Goal: Task Accomplishment & Management: Use online tool/utility

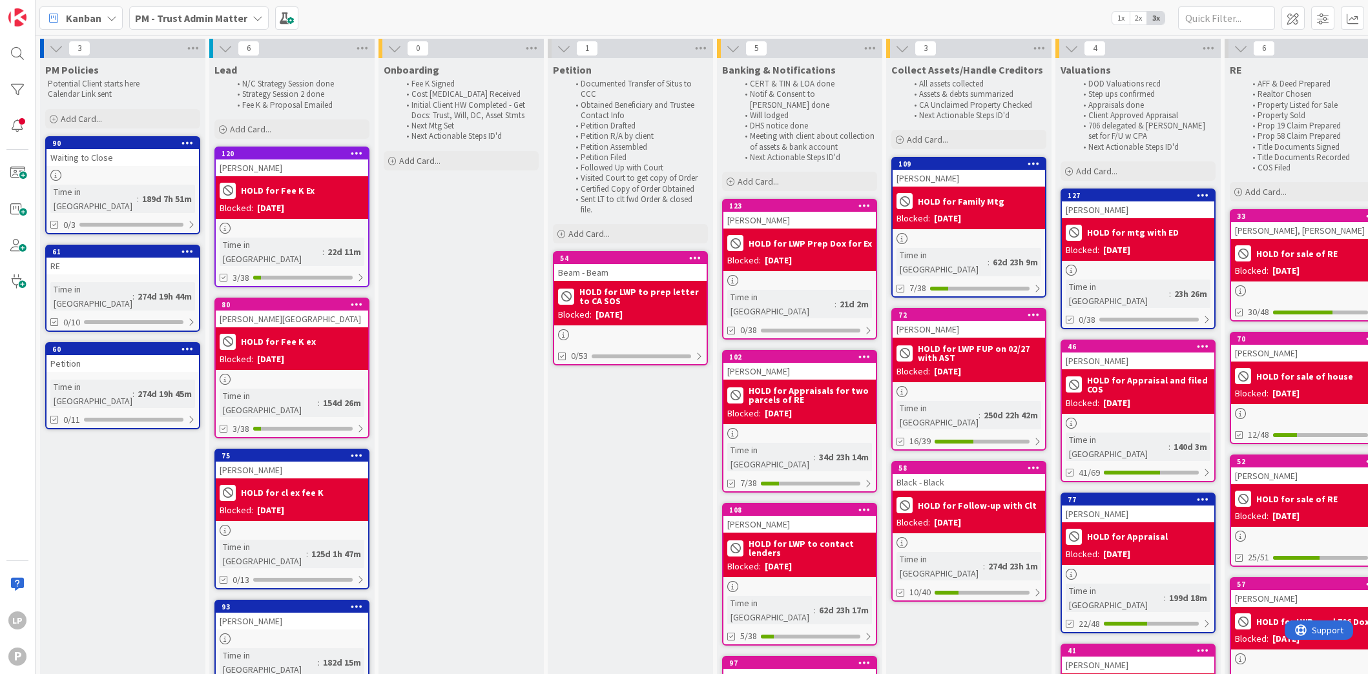
click at [188, 17] on b "PM - Trust Admin Matter" at bounding box center [191, 18] width 112 height 13
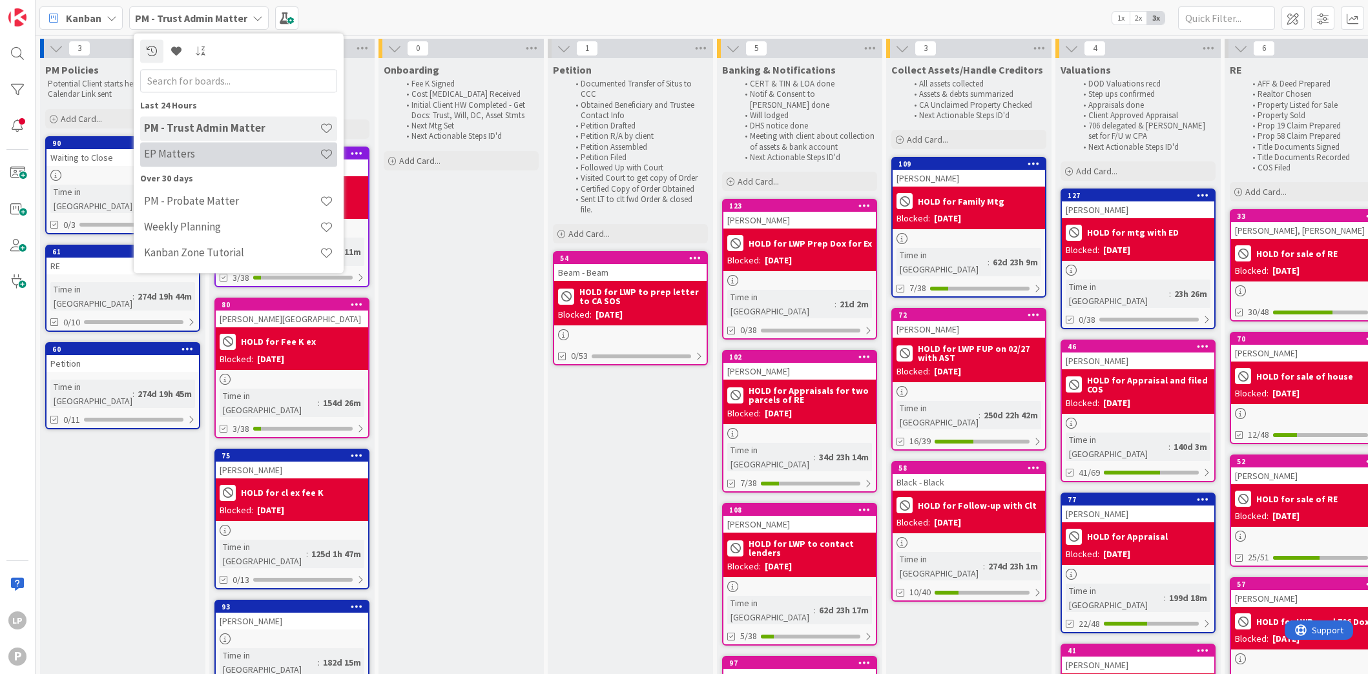
click at [185, 152] on h4 "EP Matters" at bounding box center [232, 154] width 176 height 13
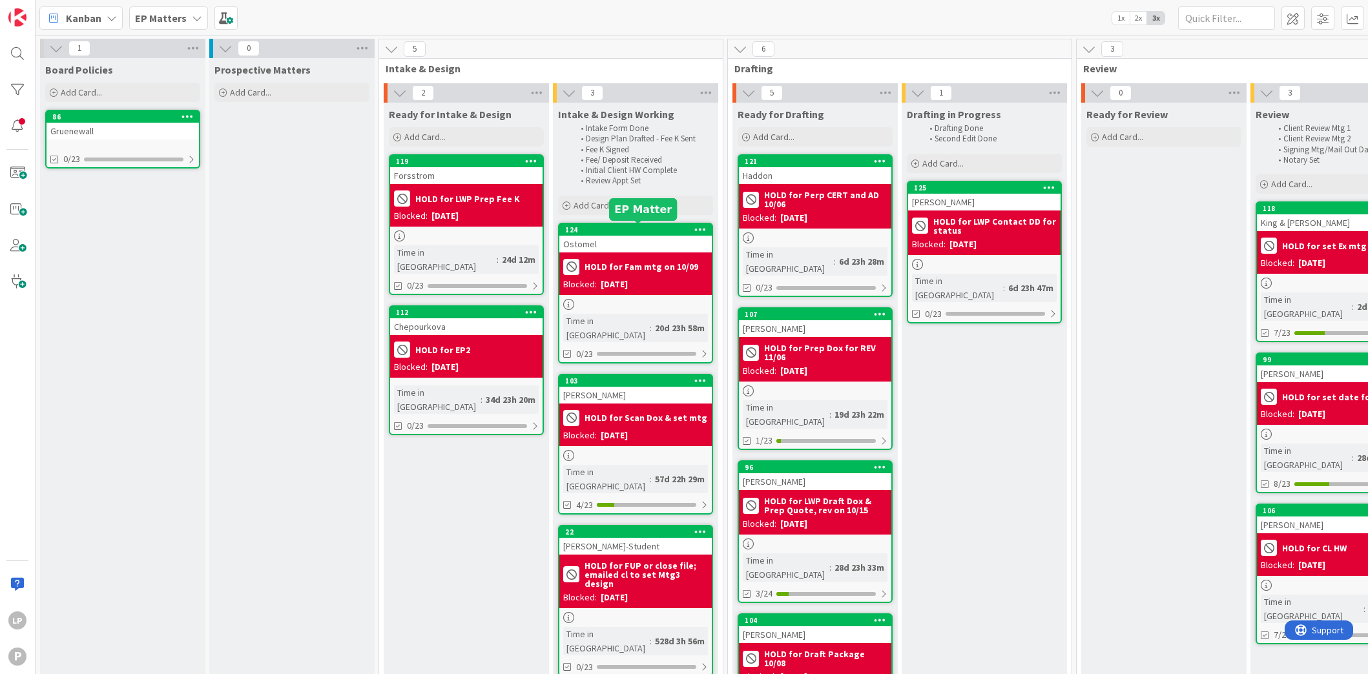
click at [614, 229] on div "124" at bounding box center [638, 229] width 147 height 9
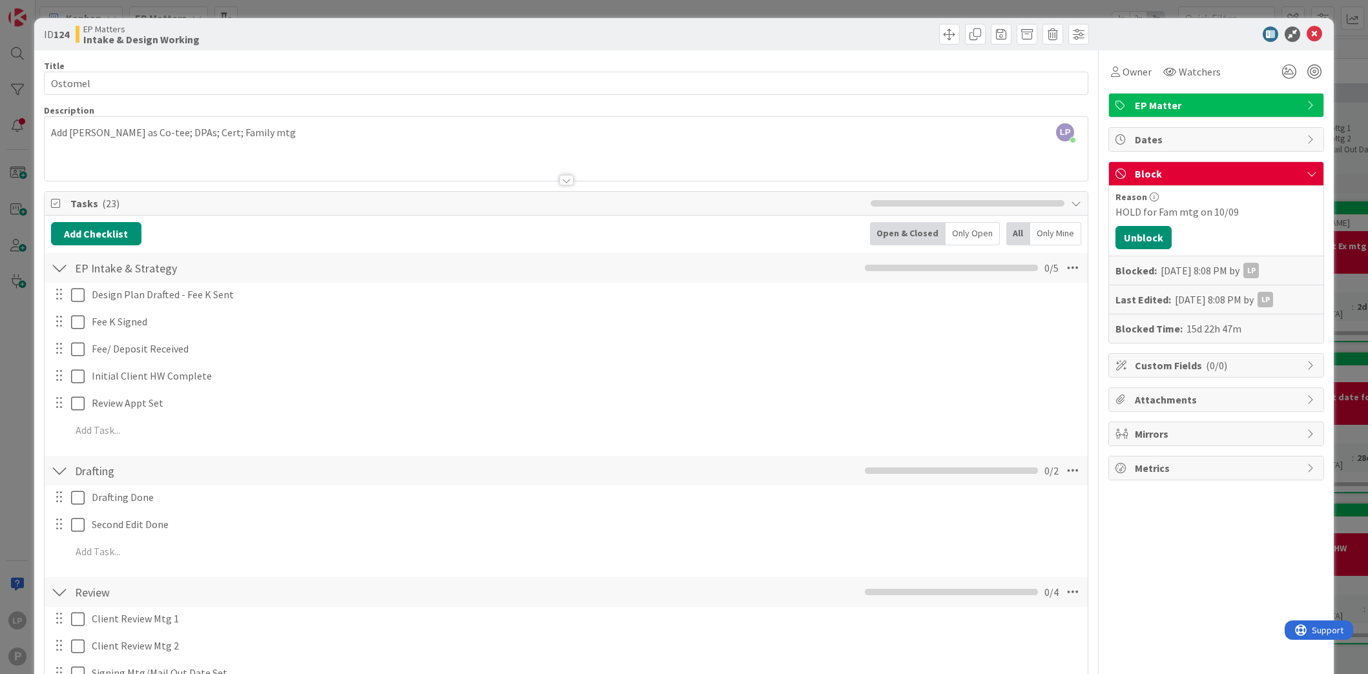
click at [336, 131] on div "LP [PERSON_NAME] just joined Add [PERSON_NAME] as Co-tee; DPAs; Cert; Family mtg" at bounding box center [566, 149] width 1043 height 64
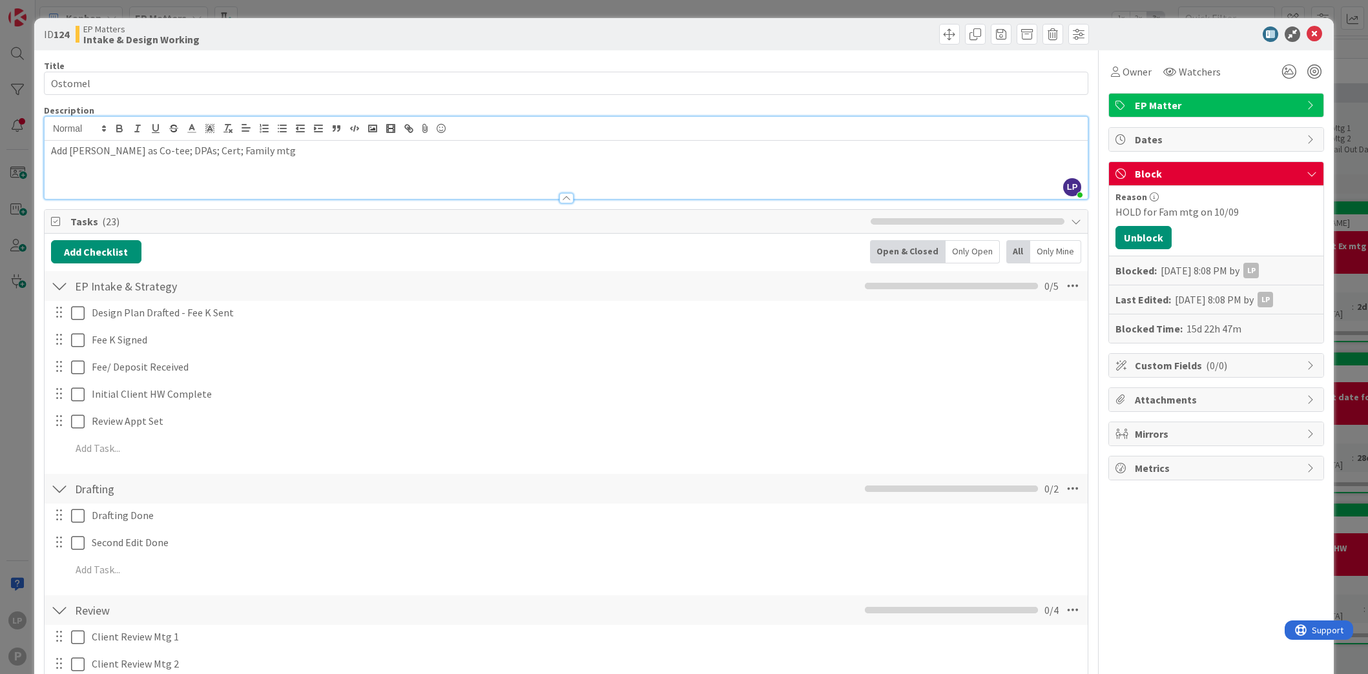
click at [118, 149] on p "Add [PERSON_NAME] as Co-tee; DPAs; Cert; Family mtg" at bounding box center [566, 150] width 1030 height 15
drag, startPoint x: 134, startPoint y: 150, endPoint x: 44, endPoint y: 150, distance: 89.8
click at [45, 150] on div "Add [PERSON_NAME] as Co-tee; DPAs; Cert; Family mtg" at bounding box center [566, 170] width 1043 height 58
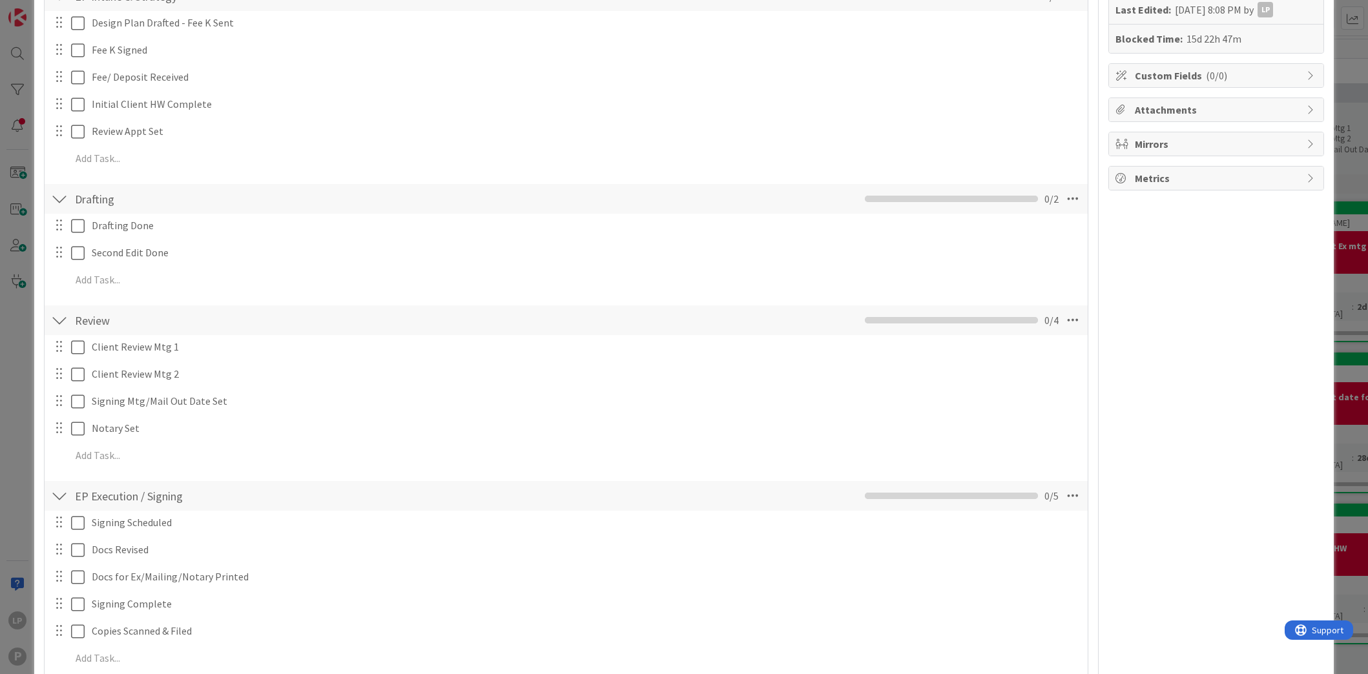
scroll to position [387, 0]
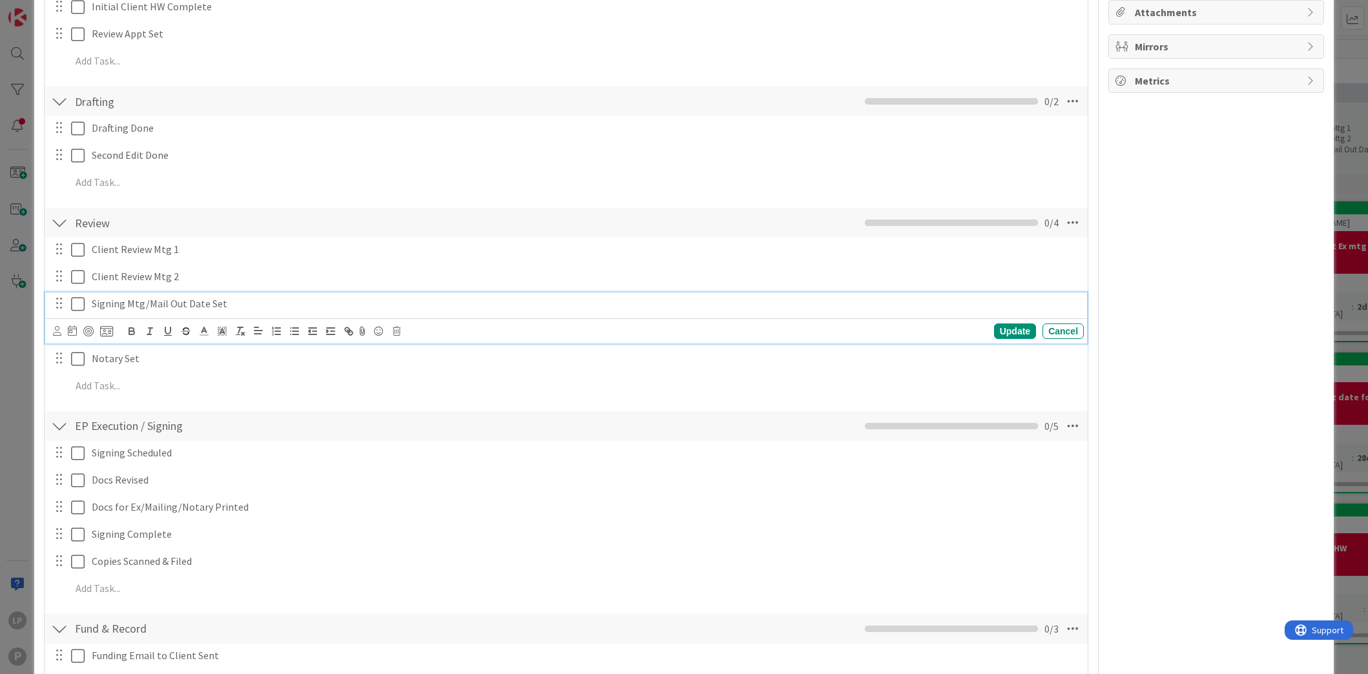
click at [79, 305] on icon at bounding box center [78, 303] width 14 height 15
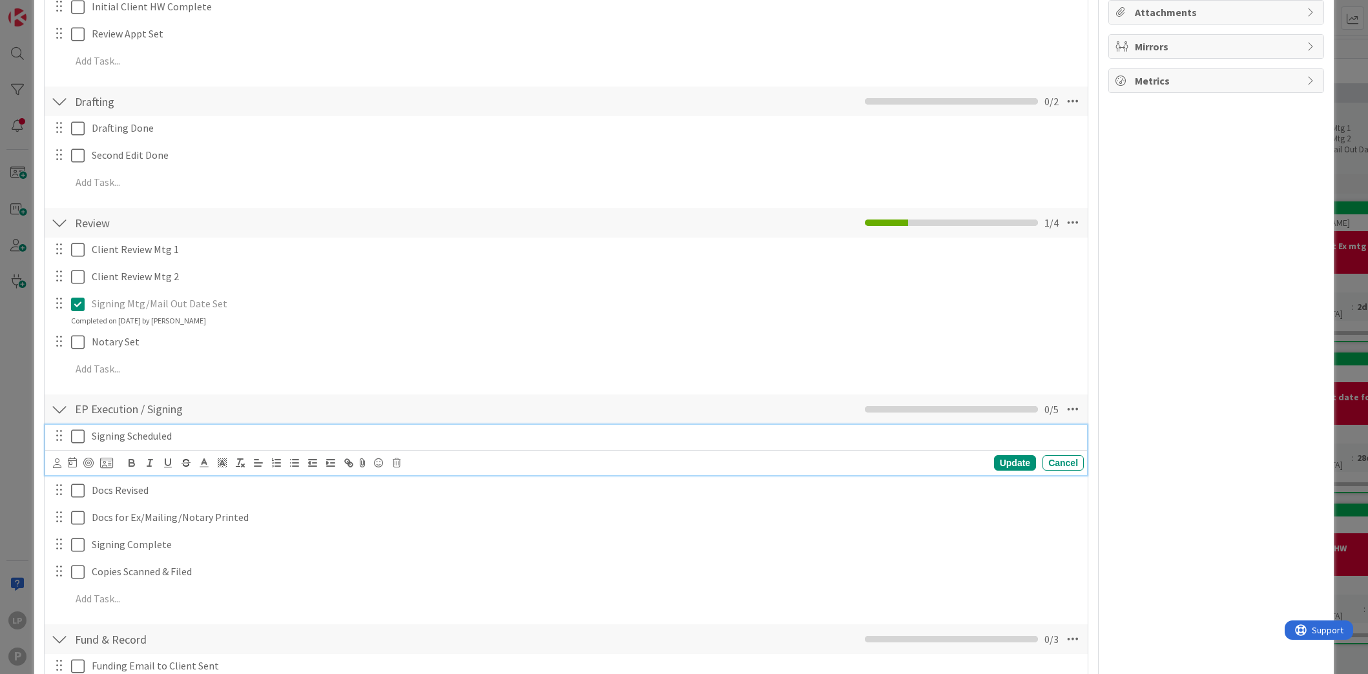
click at [79, 438] on icon at bounding box center [78, 436] width 14 height 15
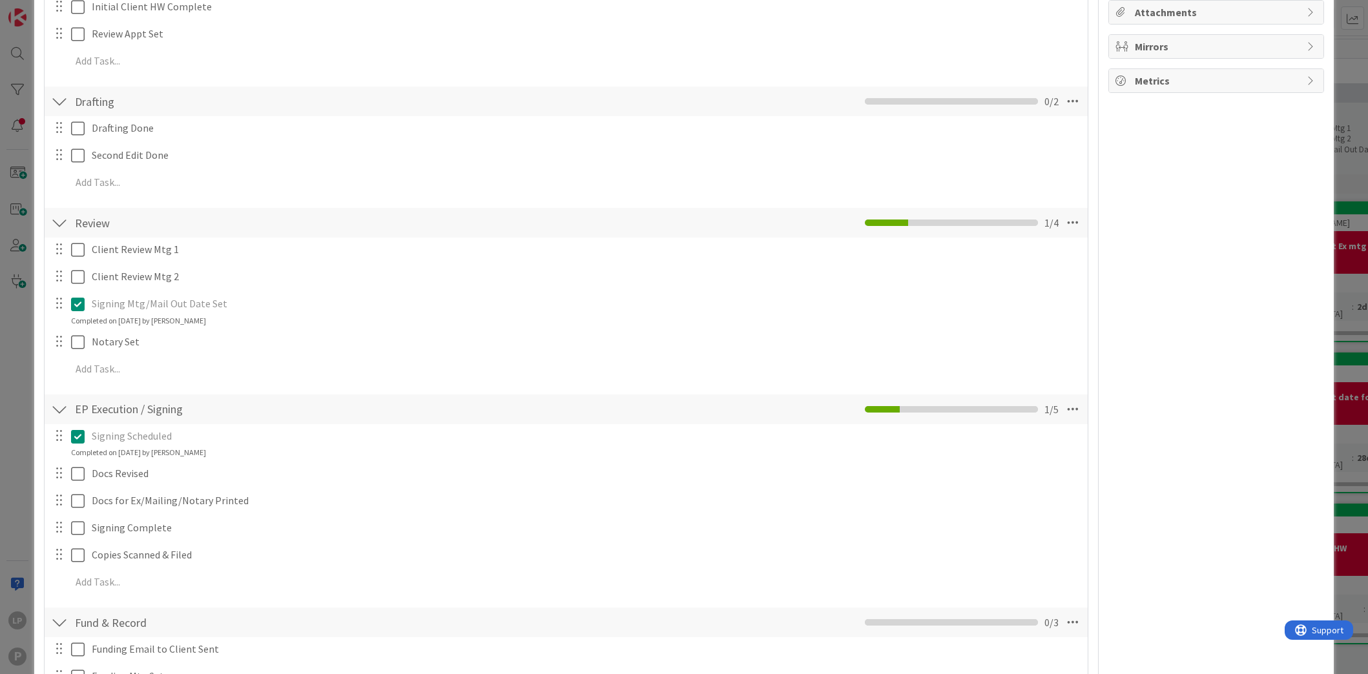
scroll to position [0, 0]
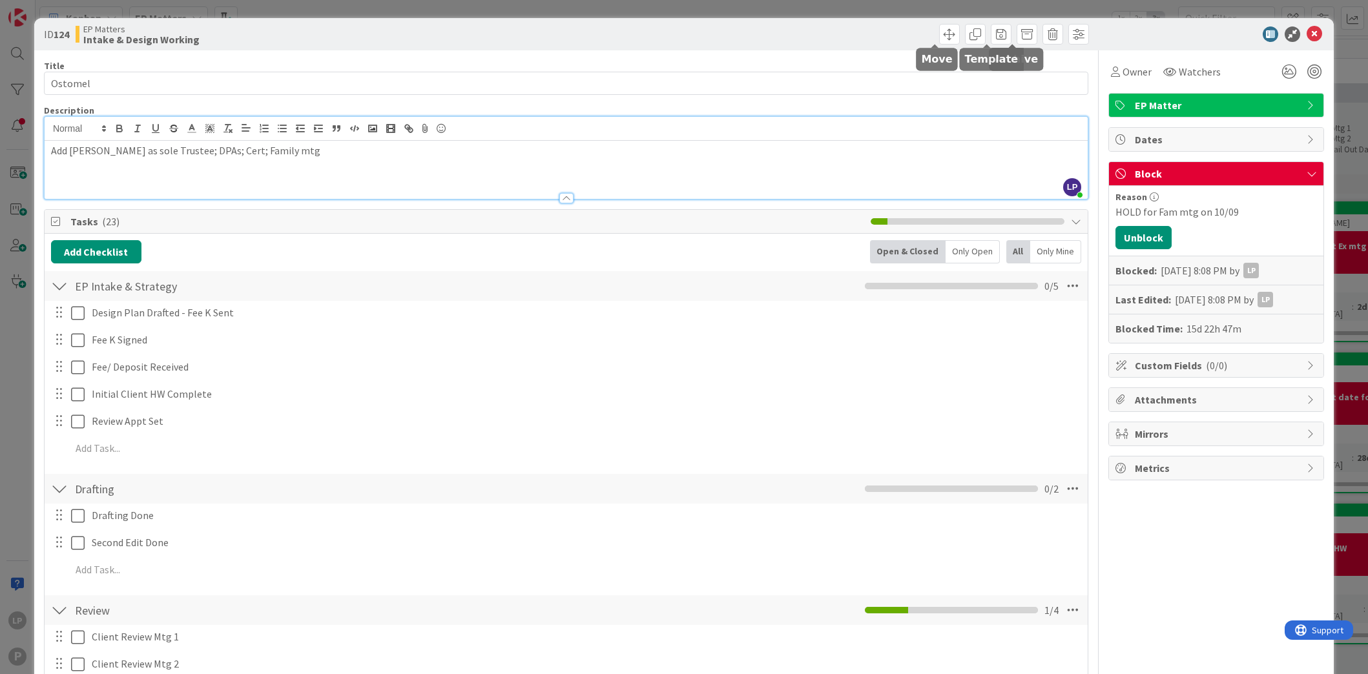
click at [835, 29] on div at bounding box center [829, 34] width 519 height 21
click at [1141, 236] on button "Unblock" at bounding box center [1143, 237] width 56 height 23
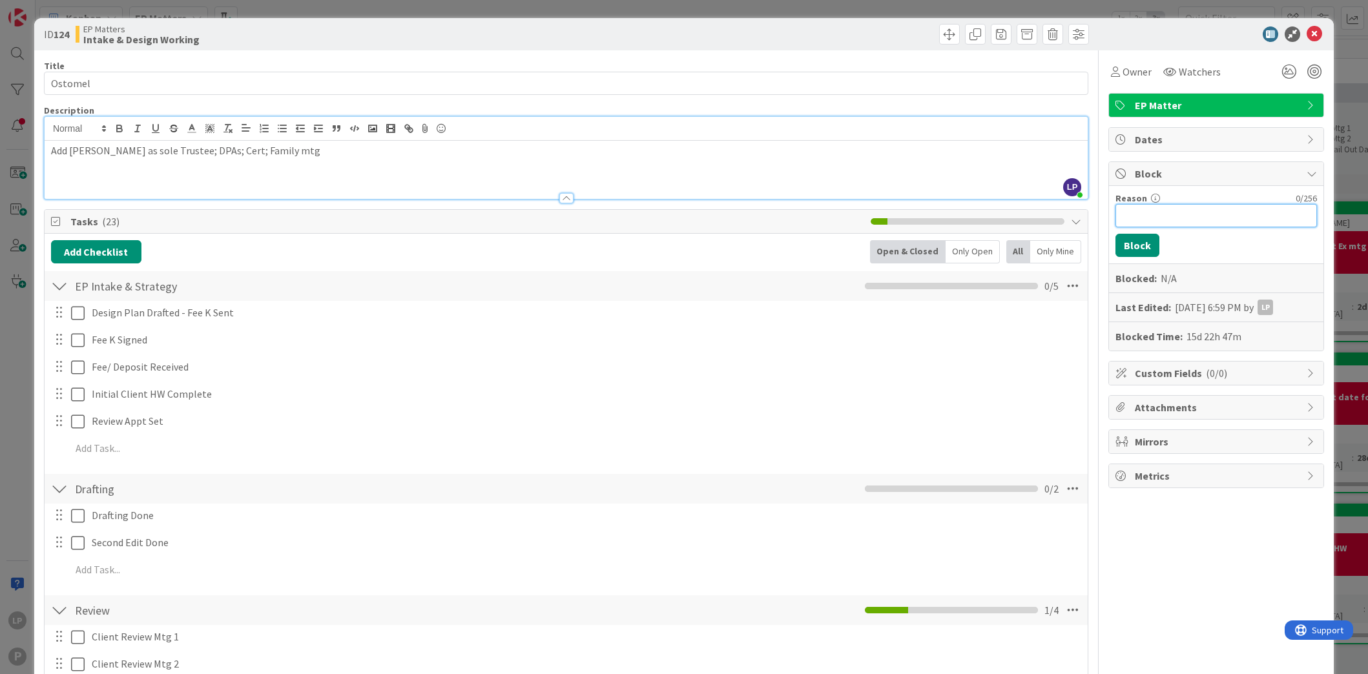
click at [1173, 212] on input "Reason" at bounding box center [1215, 215] width 201 height 23
paste input "HOLD for LWP get notary and Prep Dox for Ex"
type input "HOLD for LWP get notary and Prep Dox for Ex"
click at [1129, 250] on button "Block" at bounding box center [1137, 245] width 44 height 23
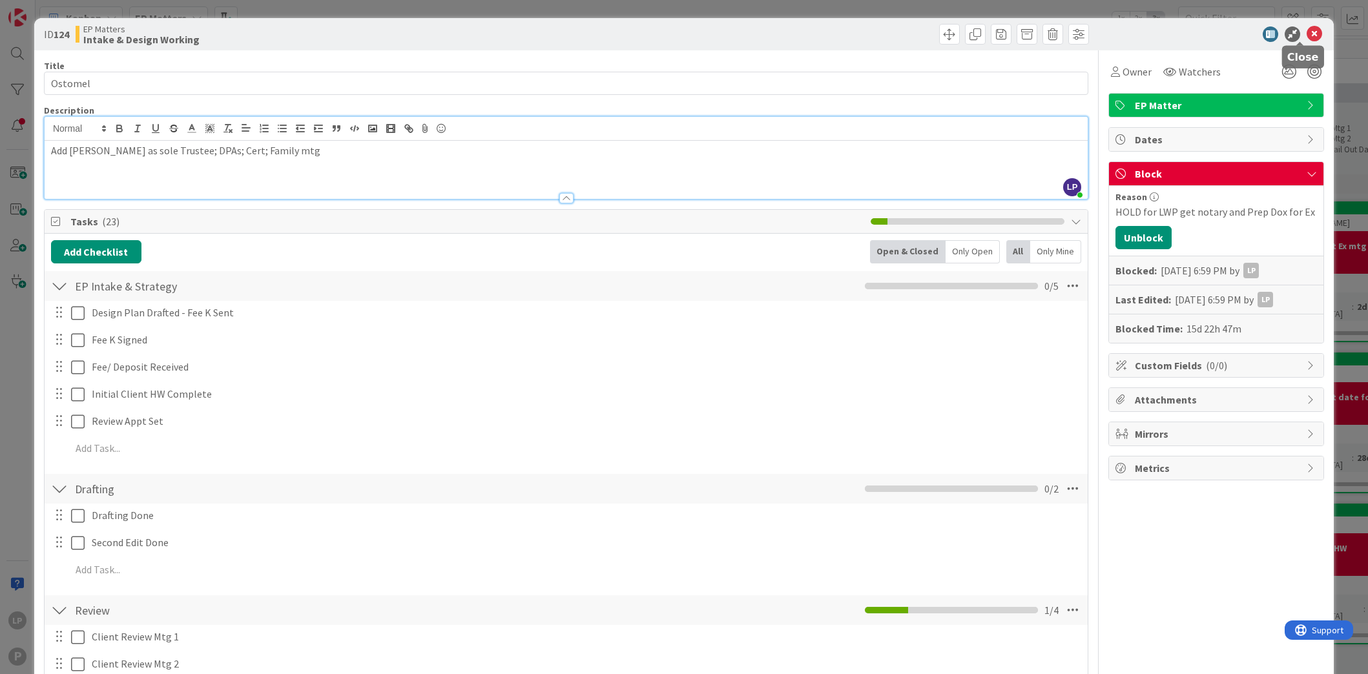
click at [1306, 37] on icon at bounding box center [1313, 33] width 15 height 15
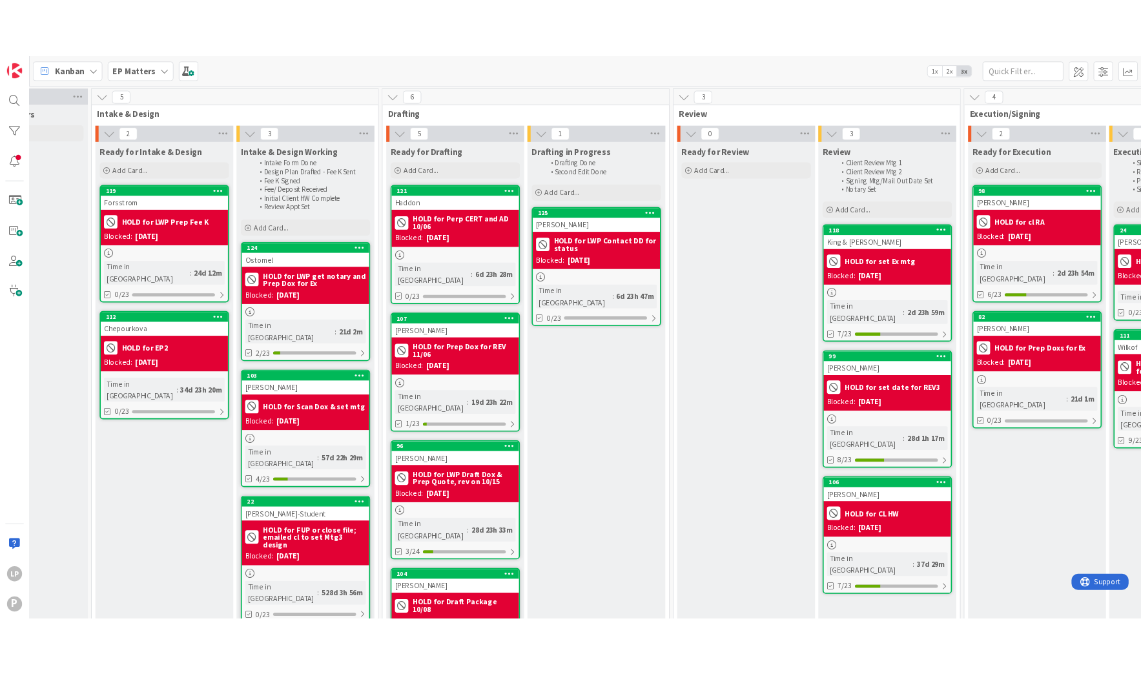
scroll to position [0, 221]
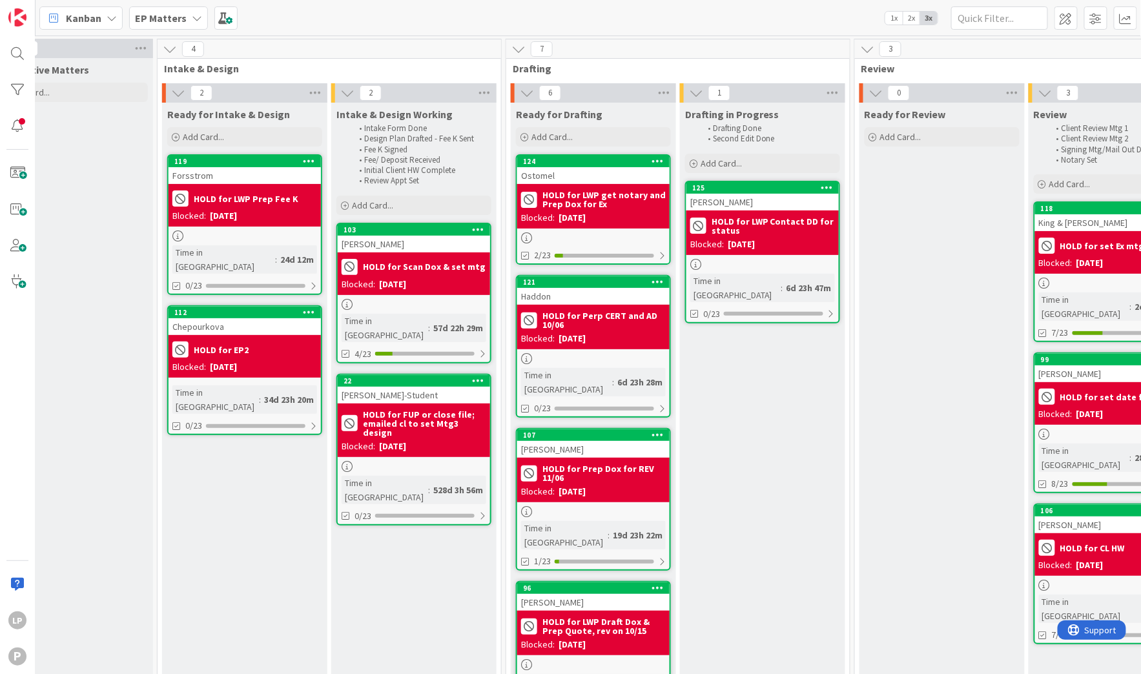
click at [765, 22] on div "Kanban EP Matters 1x 2x 3x" at bounding box center [588, 18] width 1105 height 36
